Goal: Information Seeking & Learning: Learn about a topic

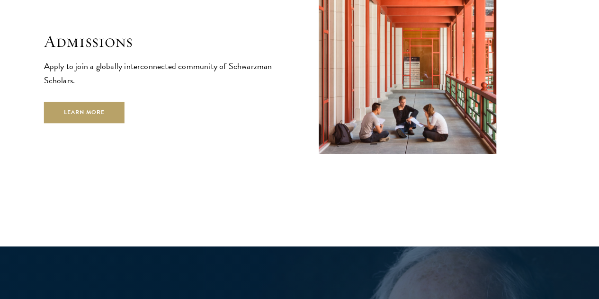
scroll to position [1524, 0]
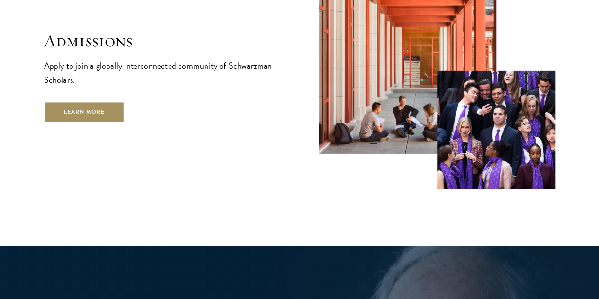
click at [125, 117] on link "Learn More" at bounding box center [84, 111] width 81 height 21
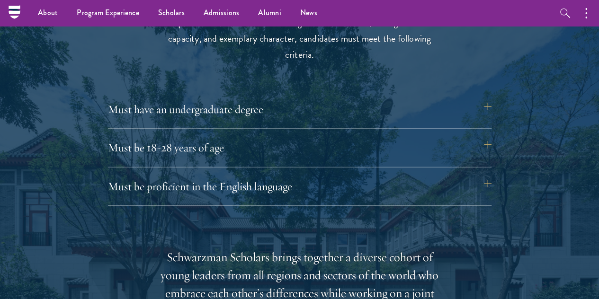
scroll to position [1260, 0]
click at [217, 98] on button "Must have an undergraduate degree" at bounding box center [305, 109] width 384 height 23
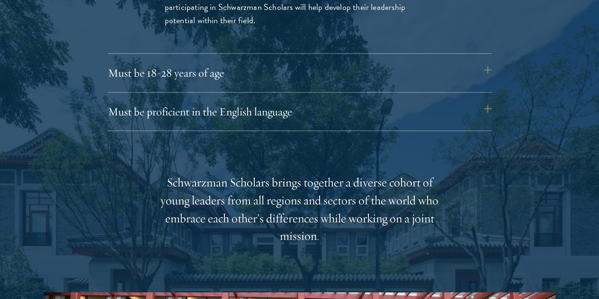
scroll to position [1470, 0]
click at [217, 100] on button "Must be proficient in the English language" at bounding box center [300, 111] width 384 height 23
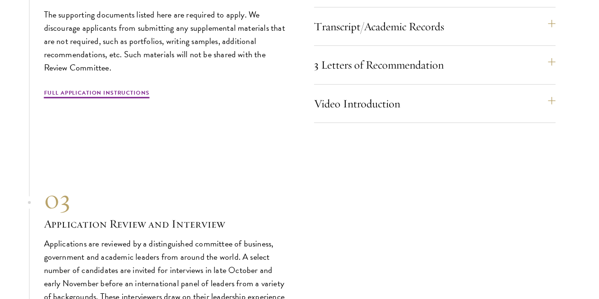
scroll to position [3215, 0]
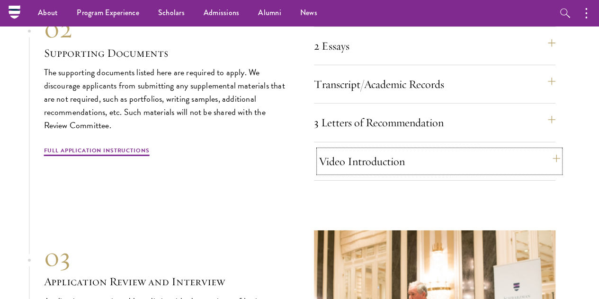
click at [467, 173] on button "Video Introduction" at bounding box center [439, 161] width 241 height 23
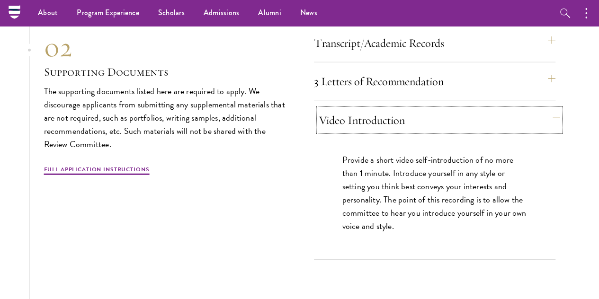
scroll to position [2944, 0]
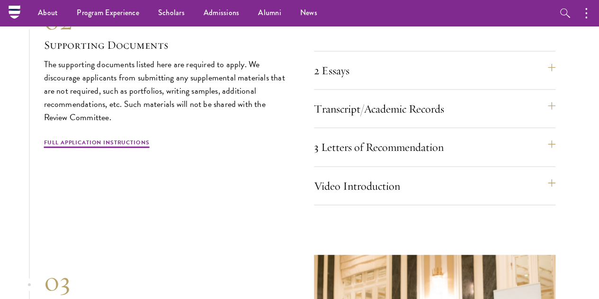
scroll to position [2951, 0]
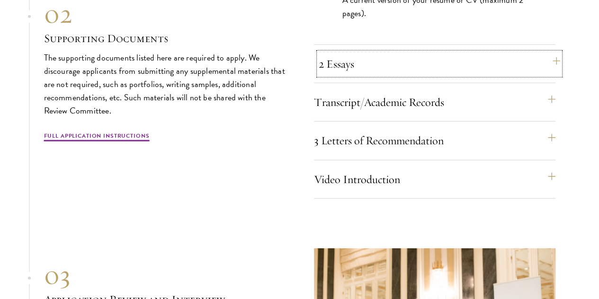
click at [507, 75] on button "2 Essays" at bounding box center [439, 64] width 241 height 23
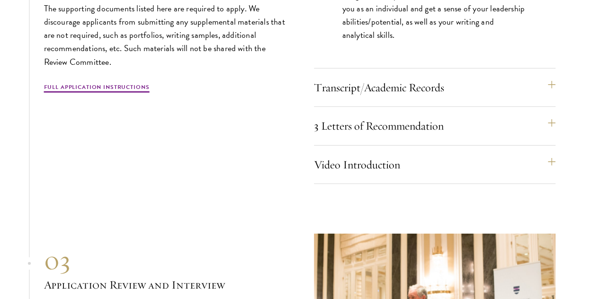
scroll to position [3035, 0]
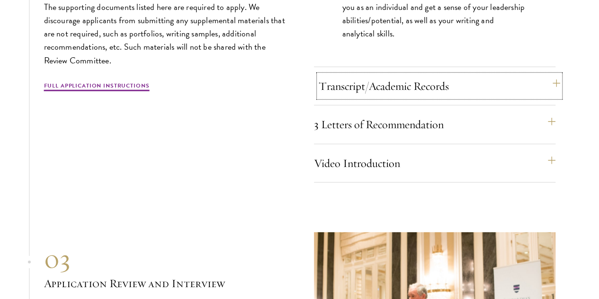
click at [497, 98] on button "Transcript/Academic Records" at bounding box center [439, 86] width 241 height 23
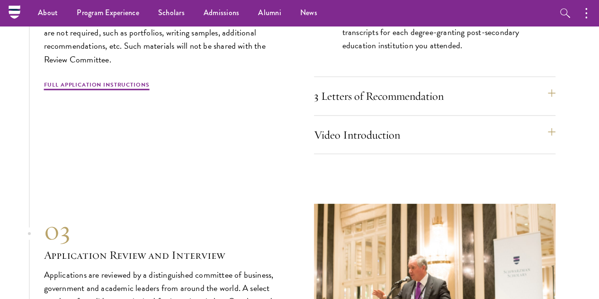
scroll to position [3008, 0]
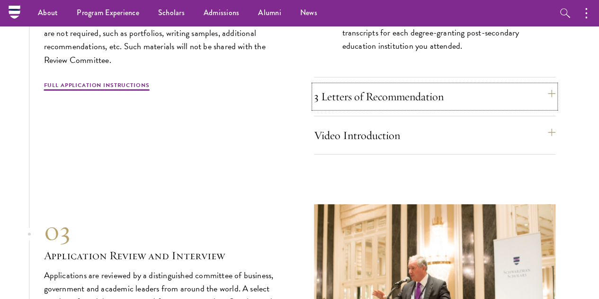
click at [497, 108] on button "3 Letters of Recommendation" at bounding box center [434, 96] width 241 height 23
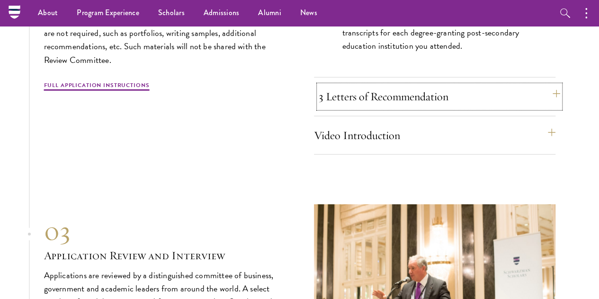
click at [471, 108] on button "3 Letters of Recommendation" at bounding box center [439, 96] width 241 height 23
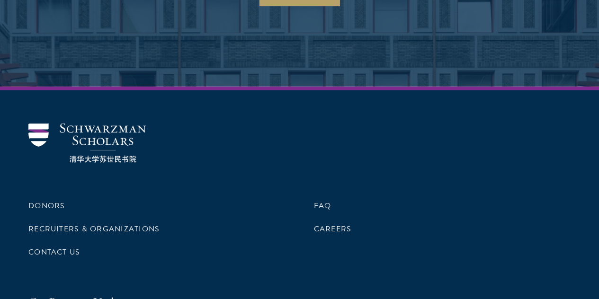
scroll to position [4651, 0]
